Goal: Task Accomplishment & Management: Use online tool/utility

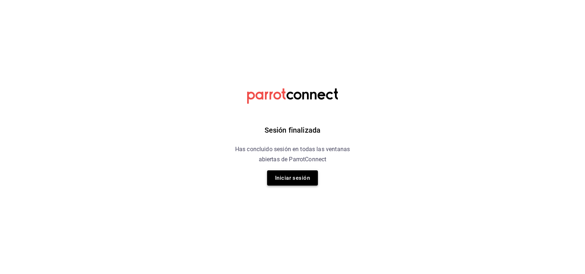
click at [312, 179] on button "Iniciar sesión" at bounding box center [292, 178] width 51 height 15
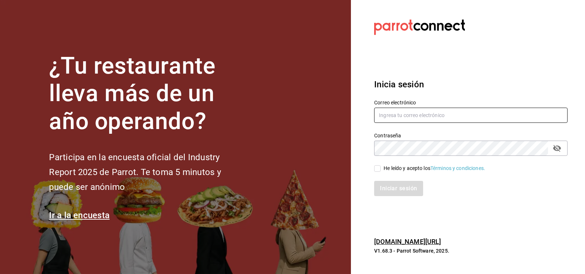
click at [402, 113] on input "text" at bounding box center [470, 115] width 193 height 15
type input "[EMAIL_ADDRESS][PERSON_NAME][DOMAIN_NAME]"
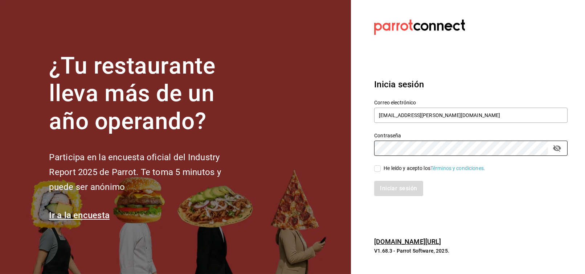
click at [393, 168] on div "He leído y acepto los Términos y condiciones." at bounding box center [435, 169] width 102 height 8
click at [381, 168] on input "He leído y acepto los Términos y condiciones." at bounding box center [377, 169] width 7 height 7
checkbox input "true"
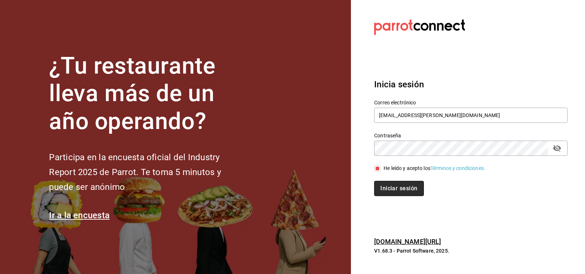
click at [398, 193] on button "Iniciar sesión" at bounding box center [398, 188] width 49 height 15
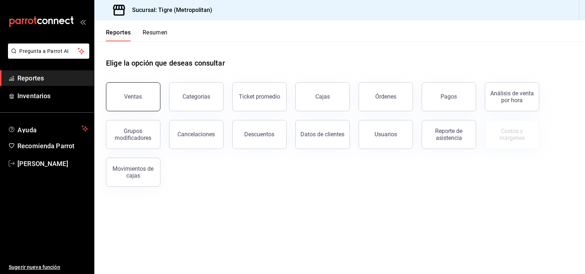
click at [153, 105] on button "Ventas" at bounding box center [133, 96] width 54 height 29
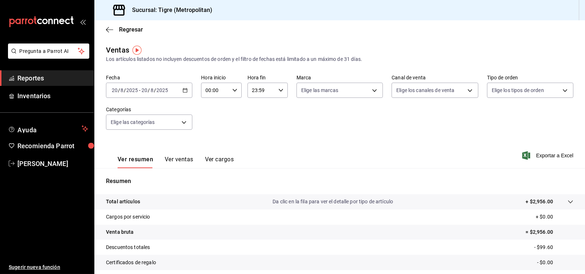
click at [184, 90] on \(Stroke\) "button" at bounding box center [185, 90] width 4 height 0
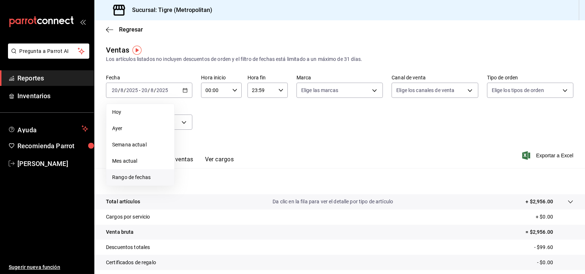
click at [145, 182] on li "Rango de fechas" at bounding box center [140, 178] width 68 height 16
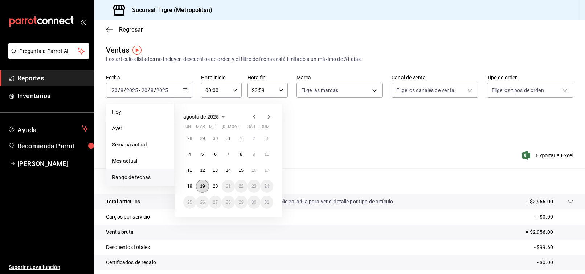
click at [208, 187] on button "19" at bounding box center [202, 186] width 13 height 13
click at [213, 188] on abbr "20" at bounding box center [215, 186] width 5 height 5
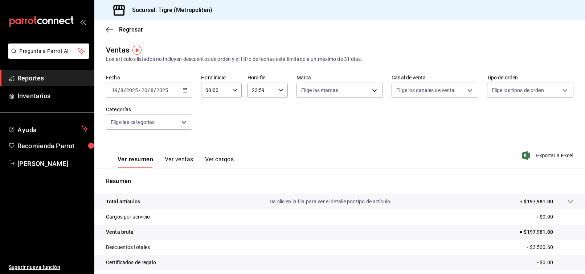
click at [233, 91] on \(Stroke\) "button" at bounding box center [235, 90] width 4 height 3
click at [210, 146] on span "02" at bounding box center [210, 144] width 8 height 6
type input "02:00"
click at [368, 126] on div at bounding box center [292, 137] width 585 height 274
click at [368, 126] on div "Fecha [DATE] [DATE] - [DATE] [DATE] Hora inicio 02:00 Hora inicio Hora fin 23:5…" at bounding box center [340, 107] width 468 height 64
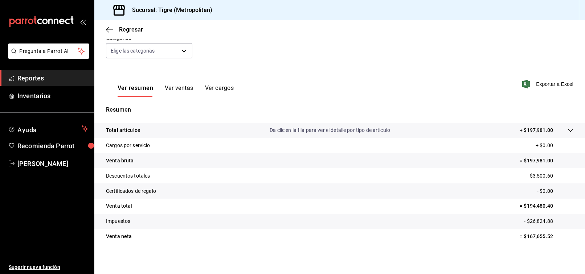
scroll to position [73, 0]
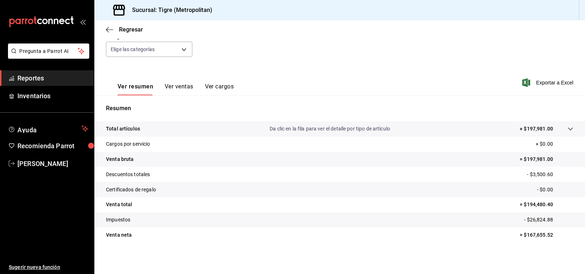
click at [531, 203] on p "= $194,480.40" at bounding box center [547, 205] width 54 height 8
